Goal: Task Accomplishment & Management: Manage account settings

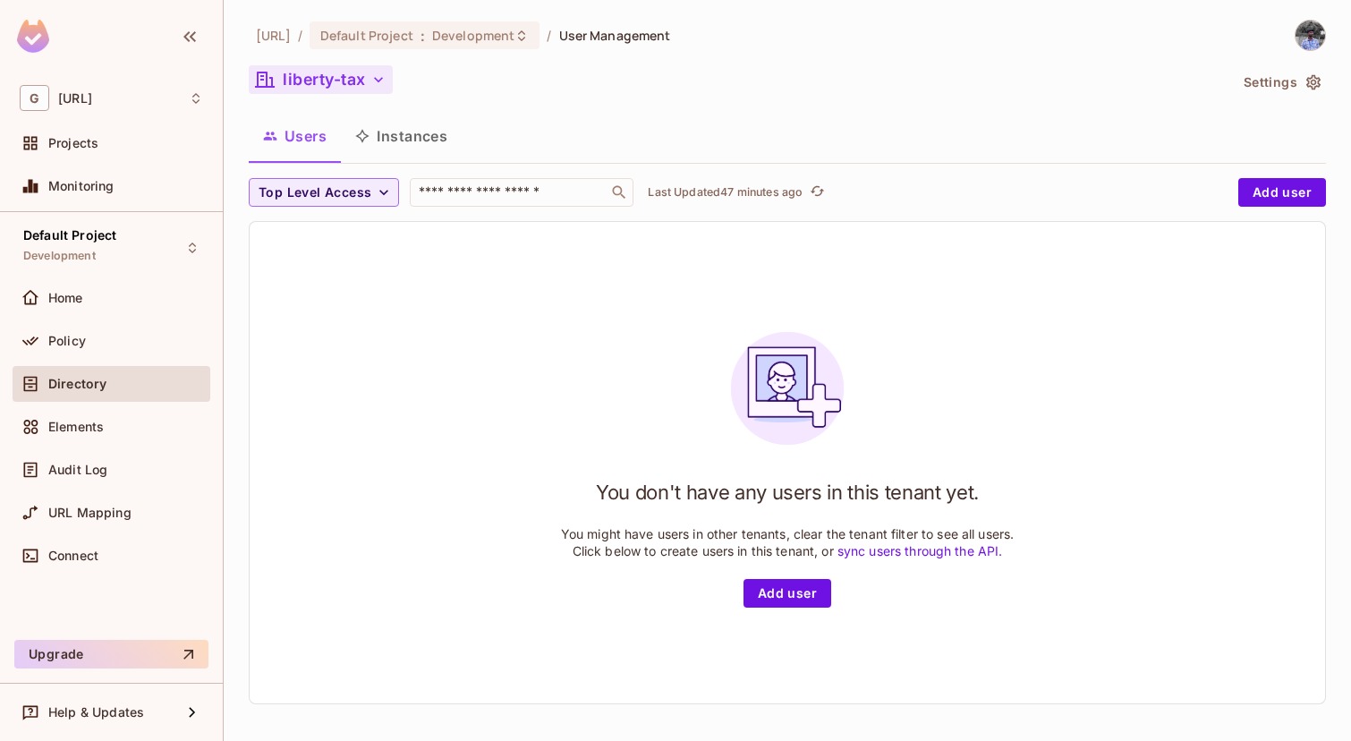
click at [294, 81] on button "liberty-tax" at bounding box center [321, 79] width 144 height 29
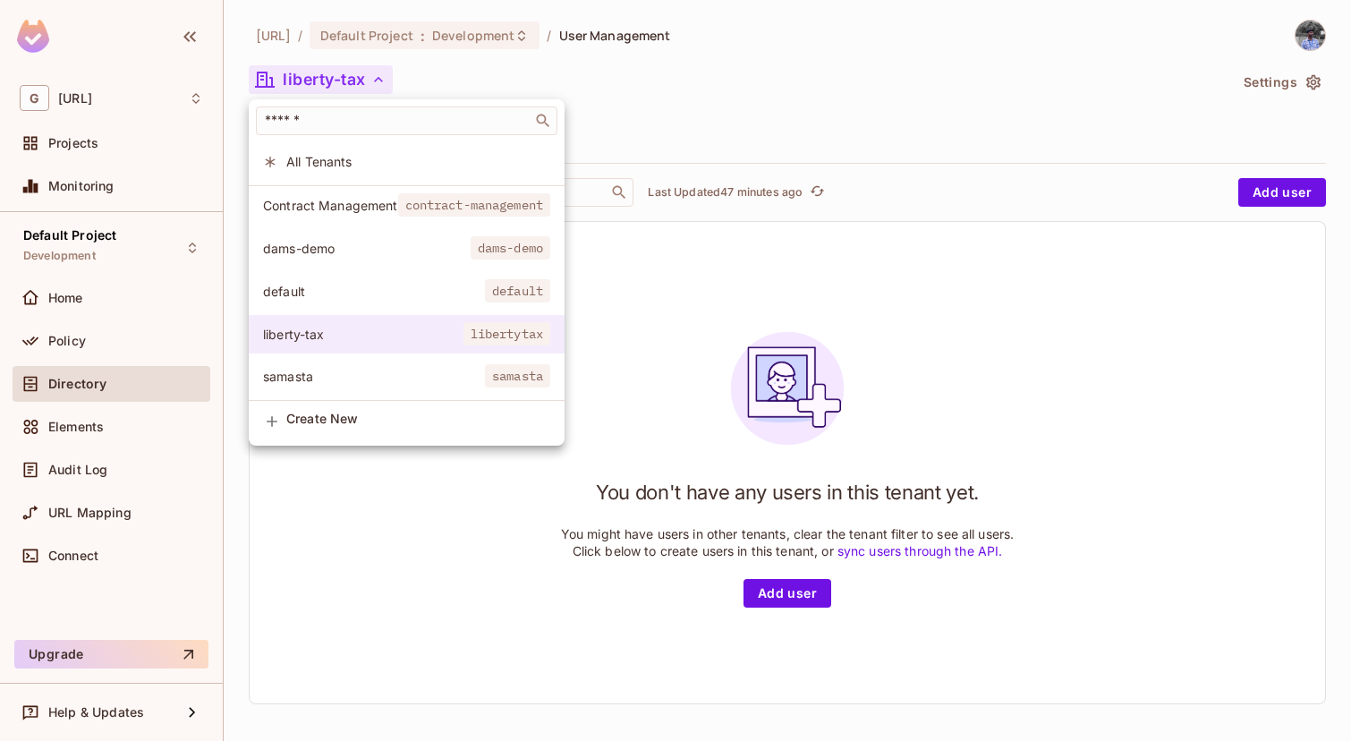
click at [456, 347] on li "liberty-tax libertytax" at bounding box center [407, 334] width 316 height 38
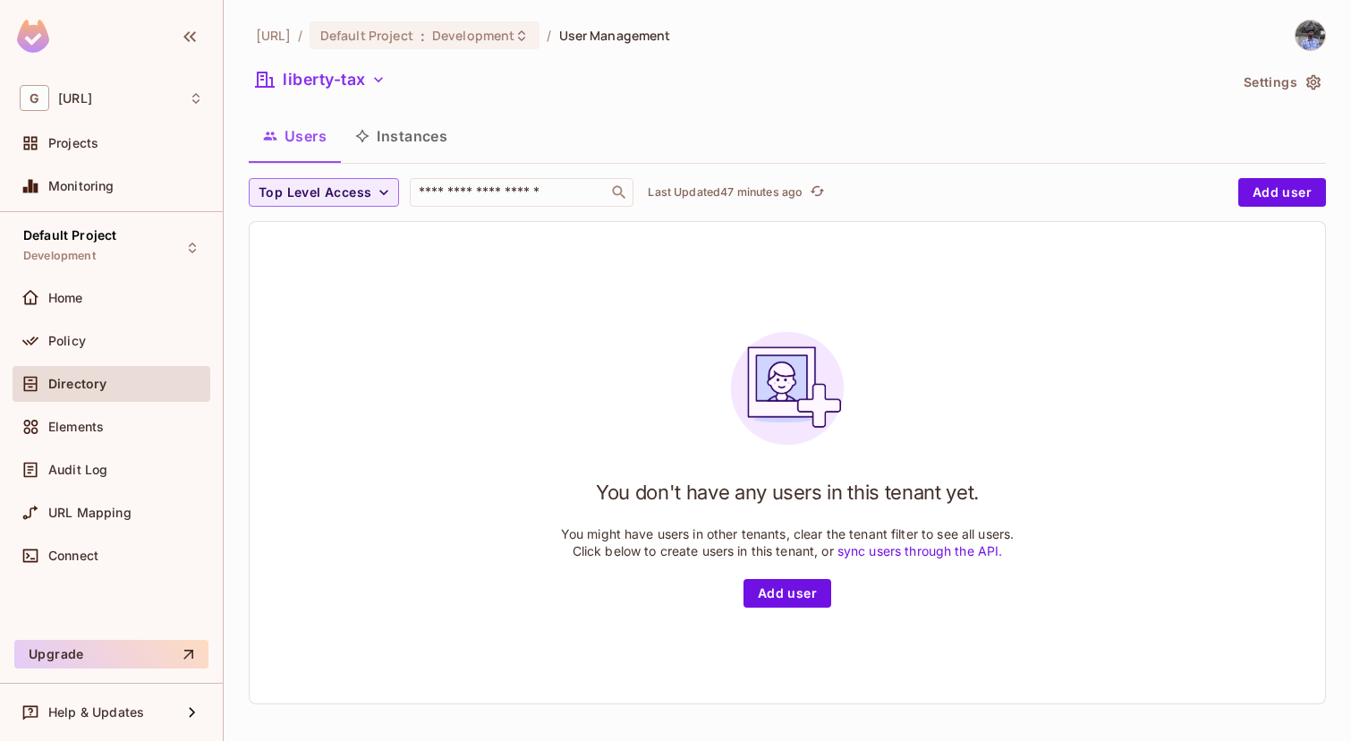
click at [1277, 88] on button "Settings" at bounding box center [1280, 82] width 89 height 29
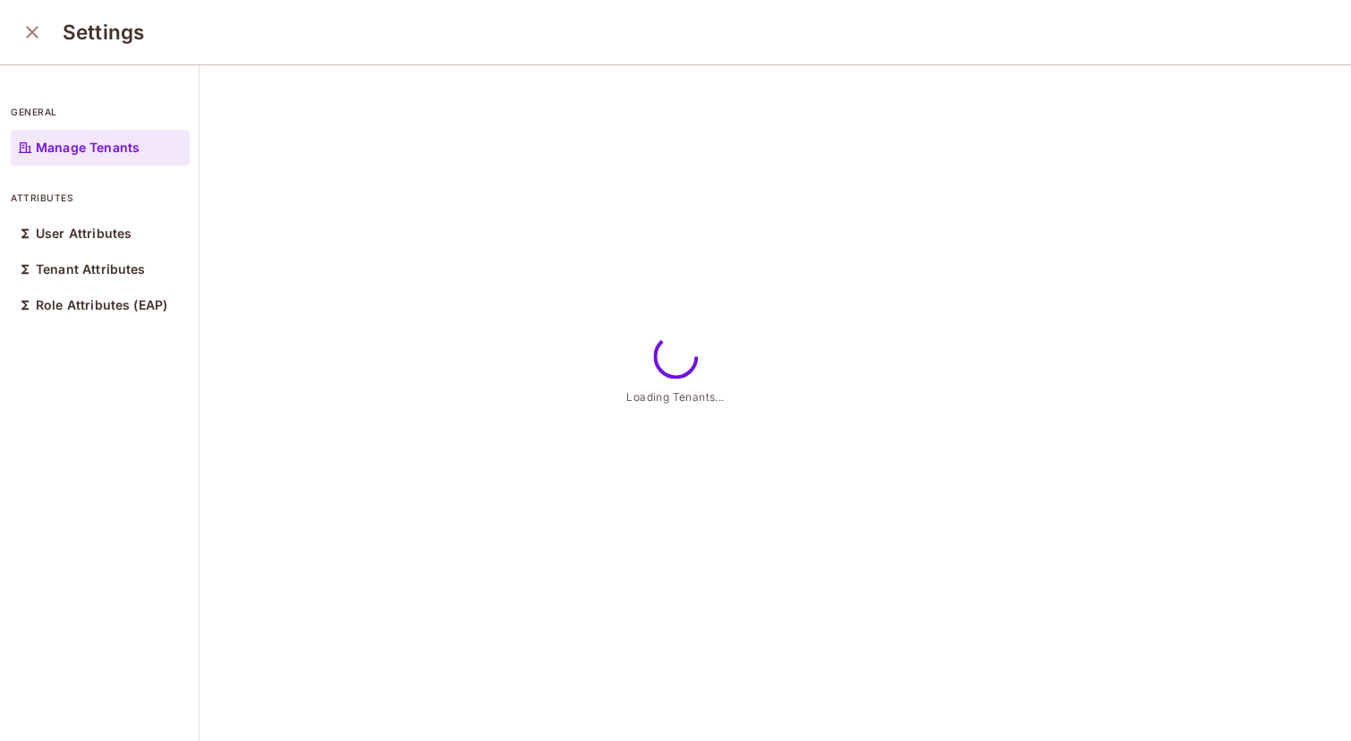
click at [1266, 98] on div "Loading Tenants..." at bounding box center [775, 403] width 1151 height 677
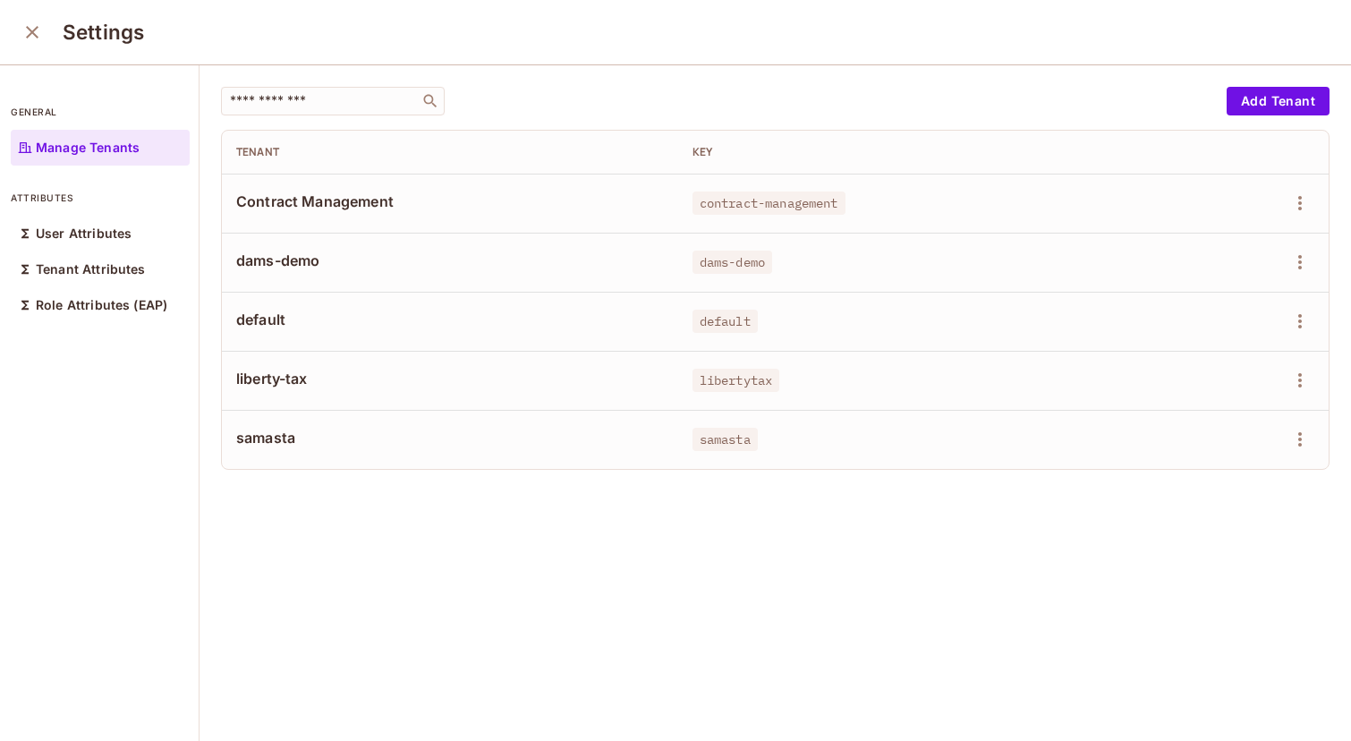
click at [285, 377] on span "liberty-tax" at bounding box center [450, 379] width 428 height 20
click at [1303, 373] on icon "button" at bounding box center [1299, 380] width 21 height 21
click at [1246, 412] on li "Edit" at bounding box center [1222, 421] width 158 height 39
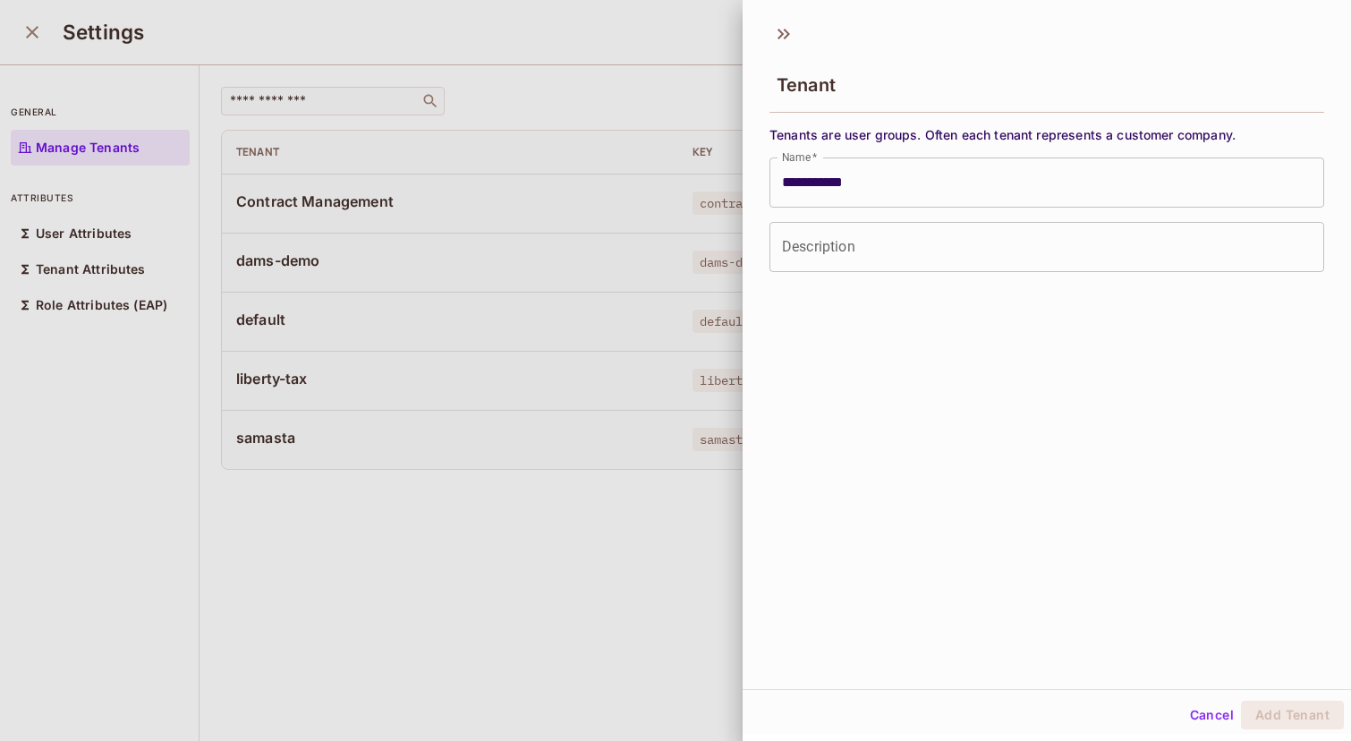
click at [1227, 714] on button "Cancel" at bounding box center [1212, 715] width 58 height 29
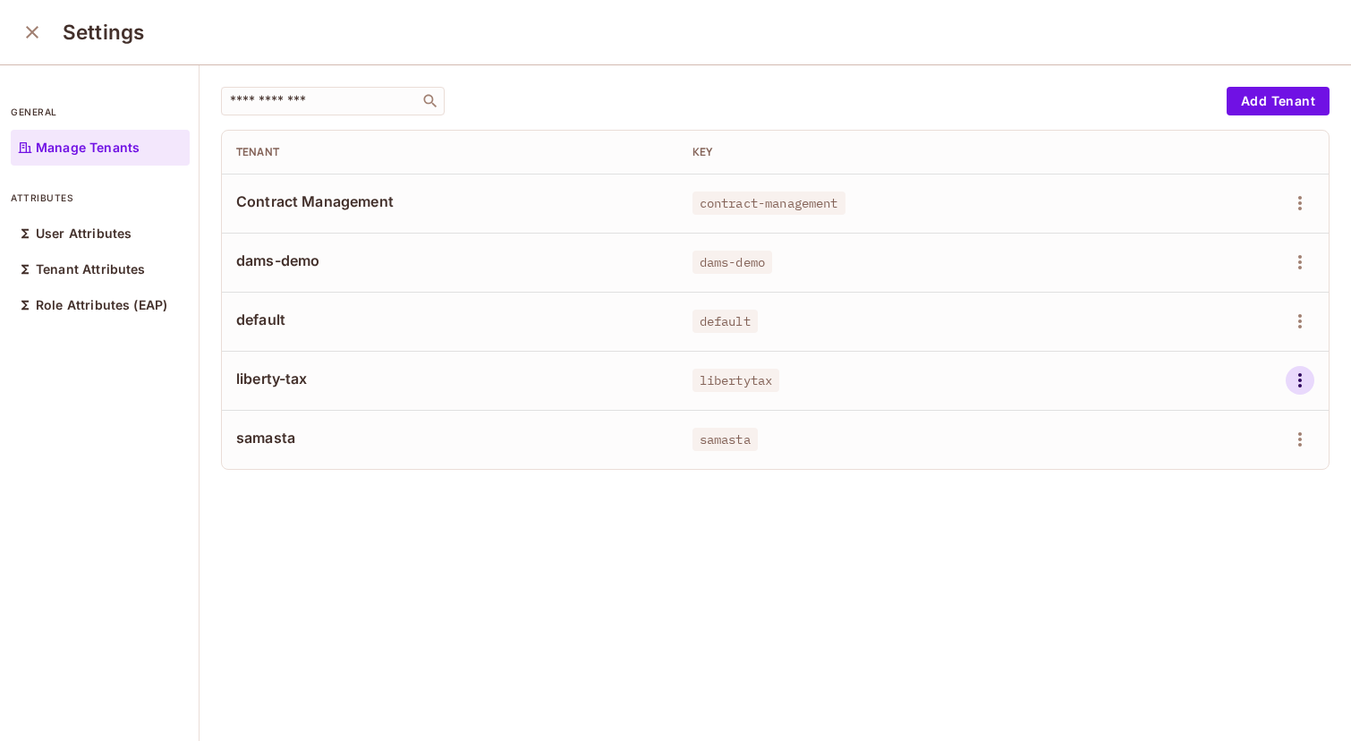
click at [1289, 388] on icon "button" at bounding box center [1299, 380] width 21 height 21
click at [1207, 466] on div "Edit Attributes" at bounding box center [1238, 461] width 89 height 18
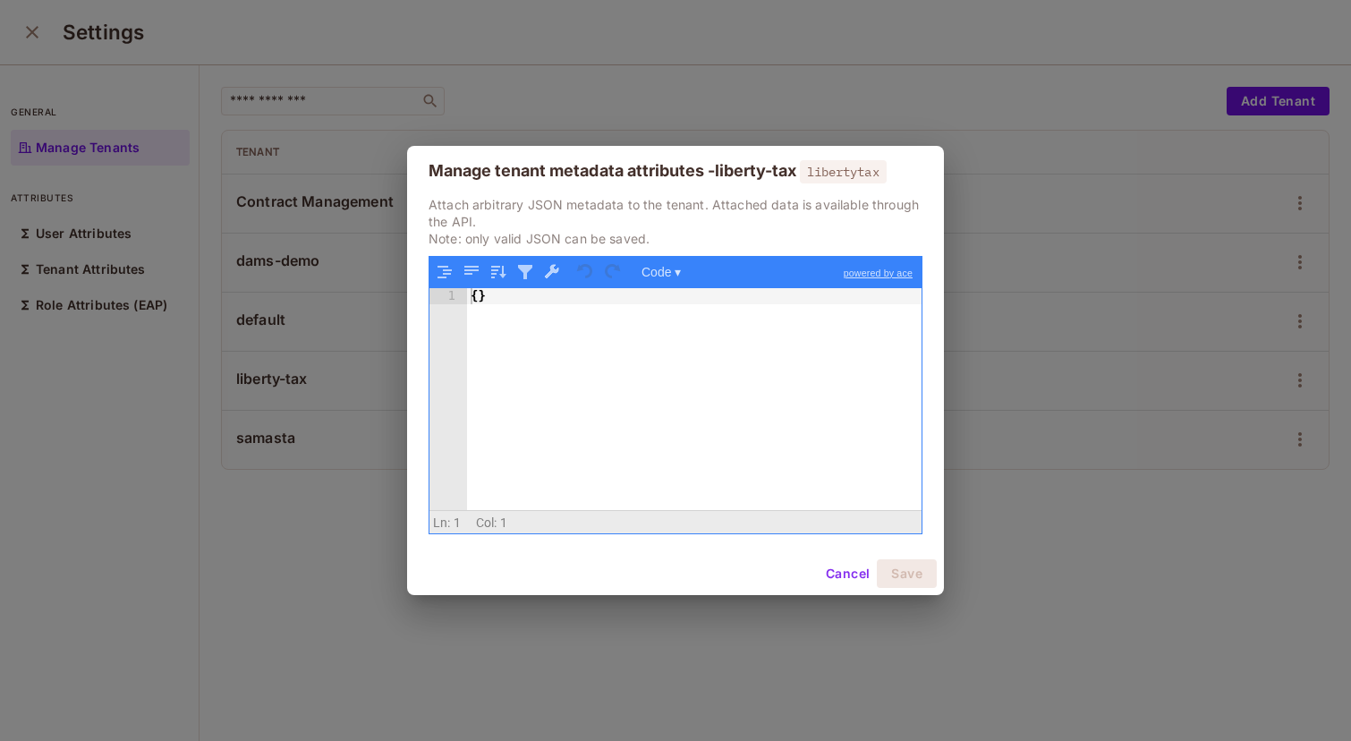
click at [847, 573] on button "Cancel" at bounding box center [848, 573] width 58 height 29
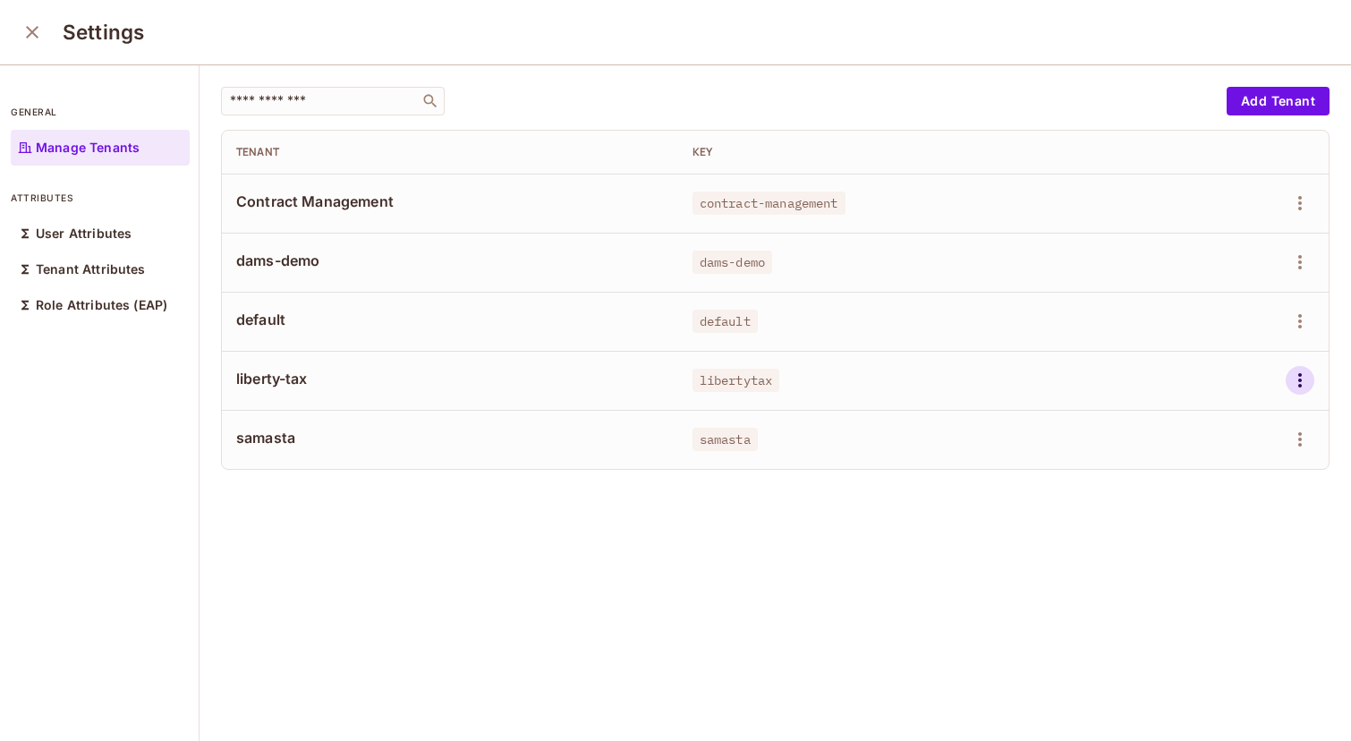
click at [1313, 380] on button "button" at bounding box center [1300, 380] width 29 height 29
click at [1195, 516] on li "Delete Tenant" at bounding box center [1222, 499] width 158 height 39
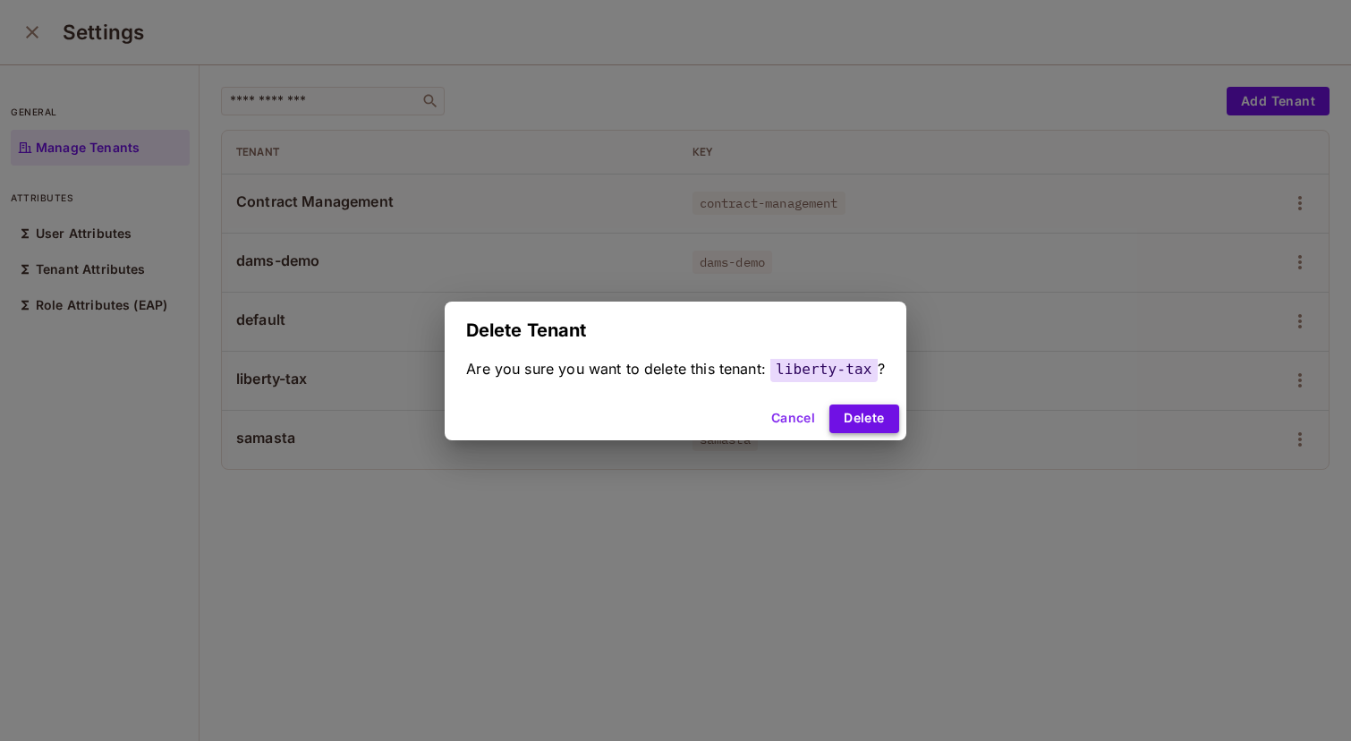
click at [859, 428] on button "Delete" at bounding box center [863, 418] width 69 height 29
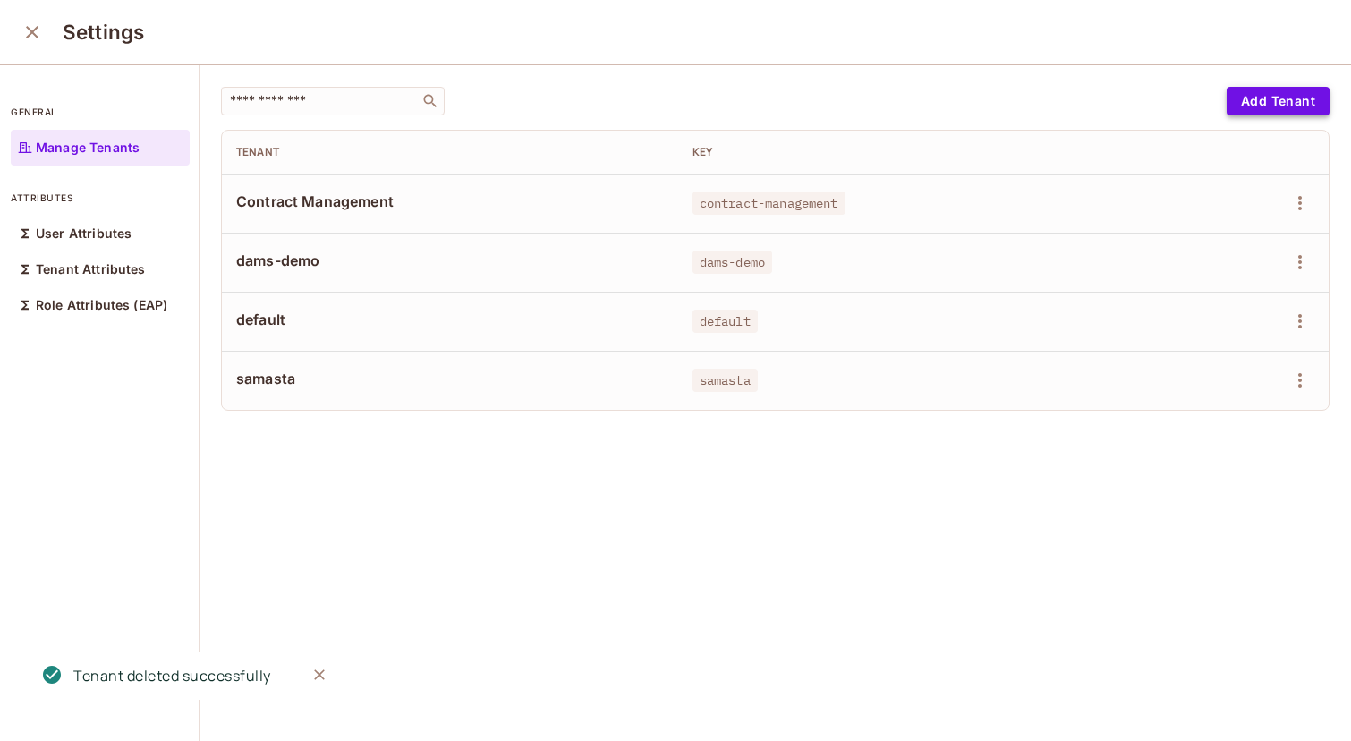
click at [1266, 89] on button "Add Tenant" at bounding box center [1278, 101] width 103 height 29
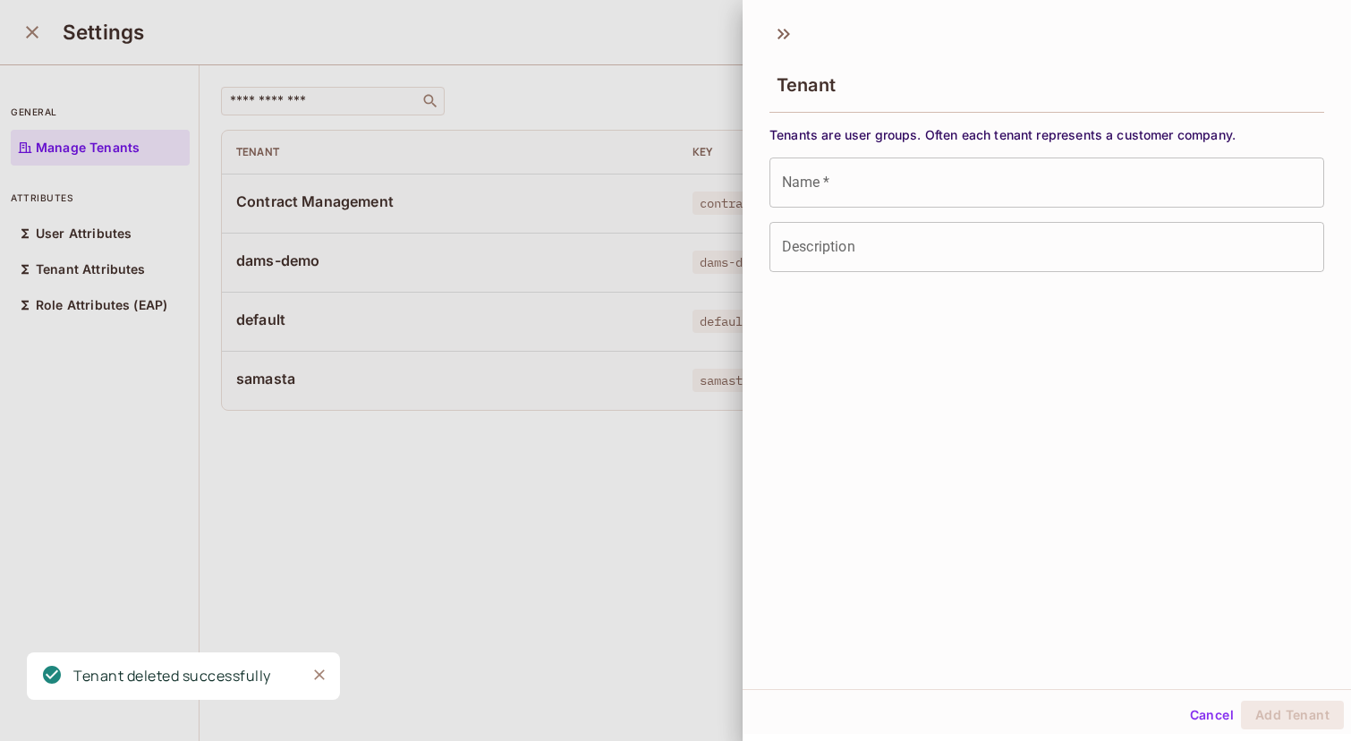
click at [887, 199] on input "Name   *" at bounding box center [1046, 182] width 555 height 50
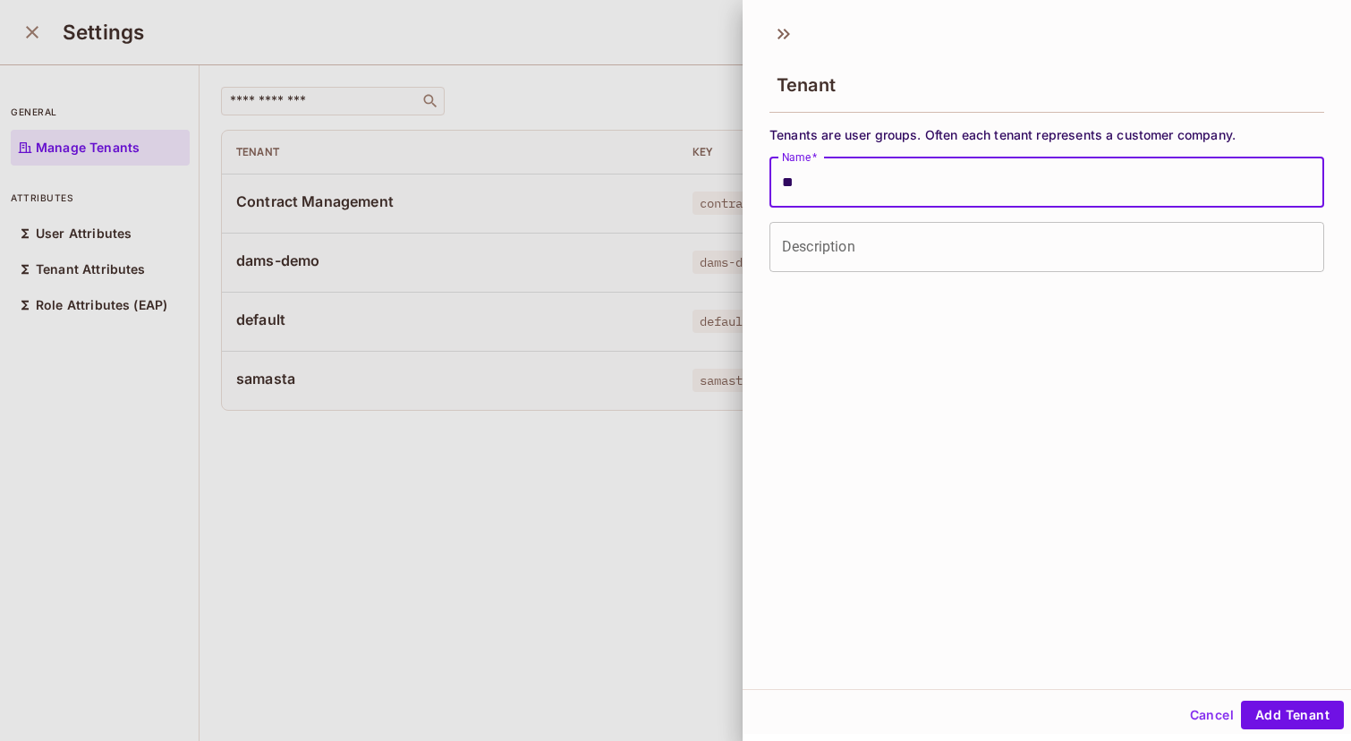
type input "**********"
click at [1284, 718] on button "Add Tenant" at bounding box center [1292, 715] width 103 height 29
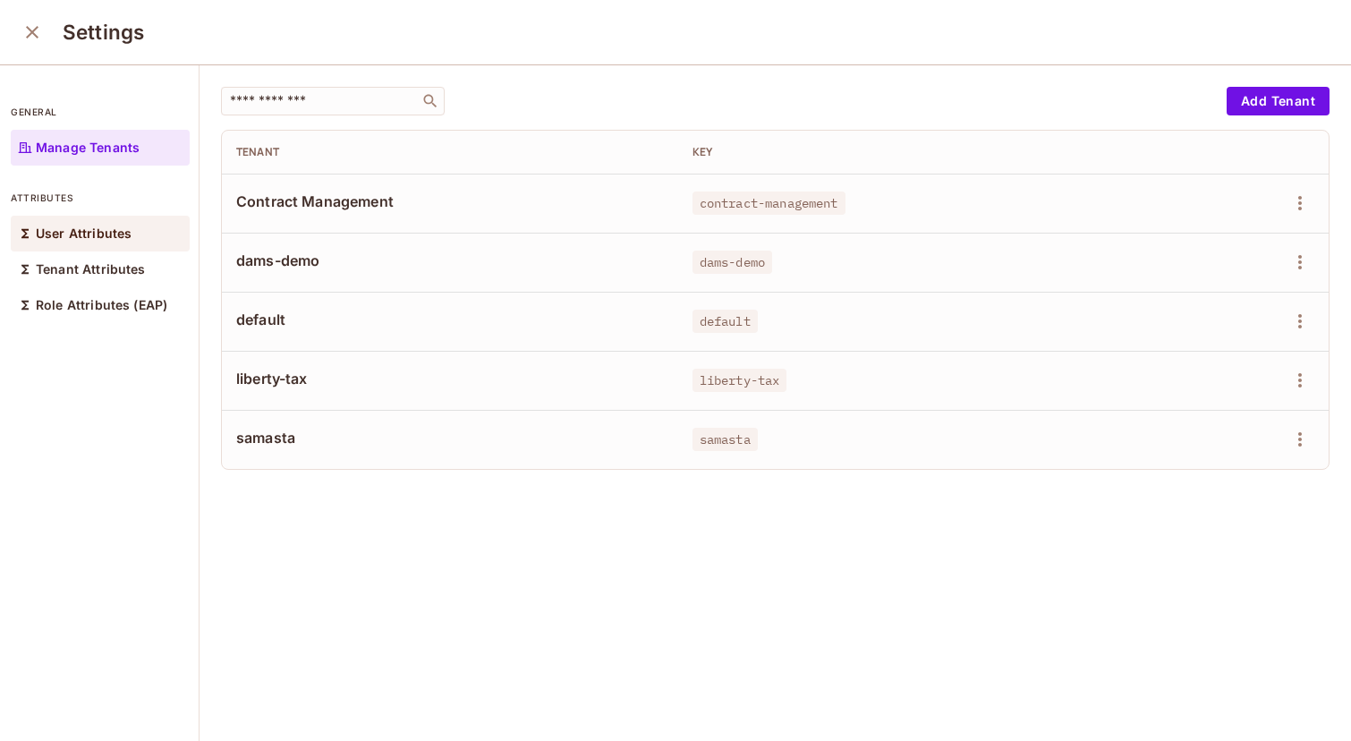
click at [62, 244] on div "User Attributes" at bounding box center [100, 234] width 179 height 36
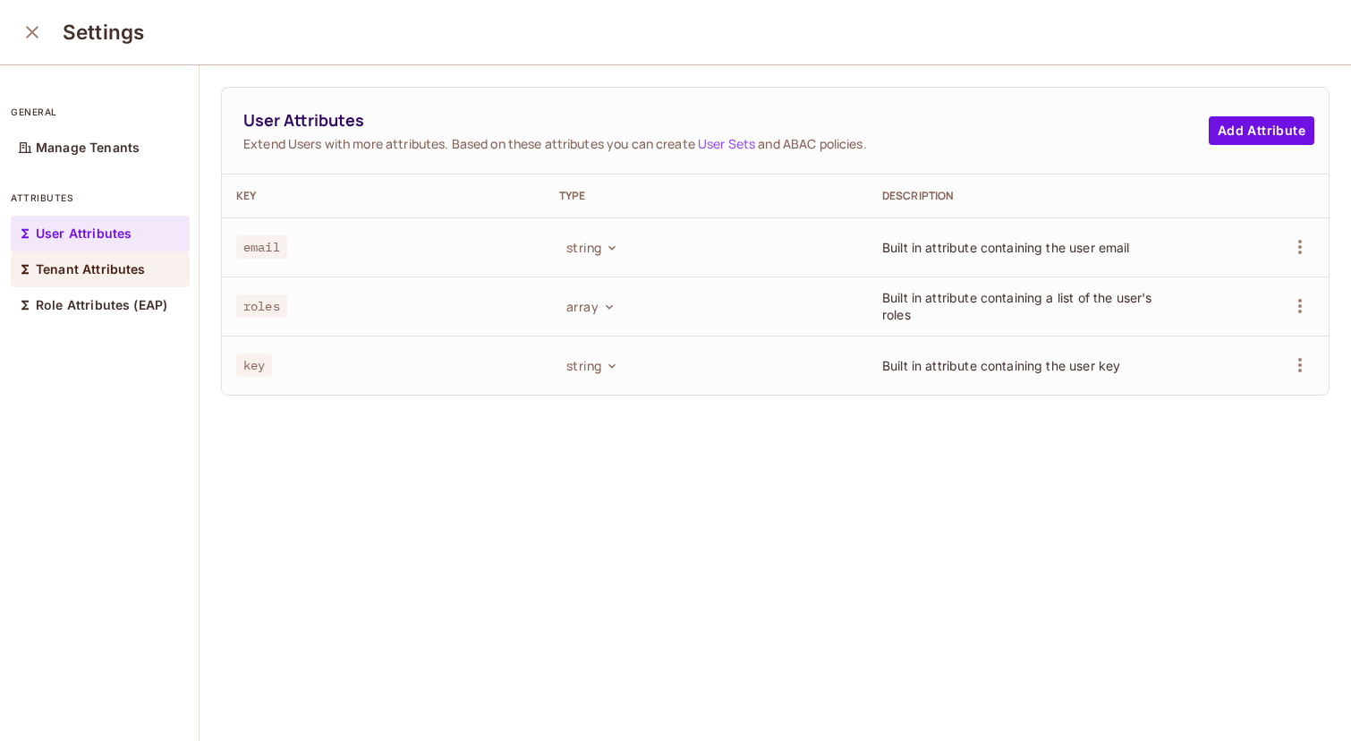
click at [72, 258] on div "Tenant Attributes" at bounding box center [100, 269] width 179 height 36
